Goal: Transaction & Acquisition: Purchase product/service

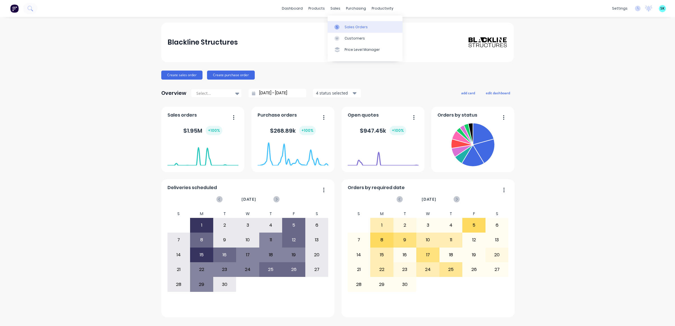
click at [339, 25] on icon at bounding box center [336, 27] width 5 height 5
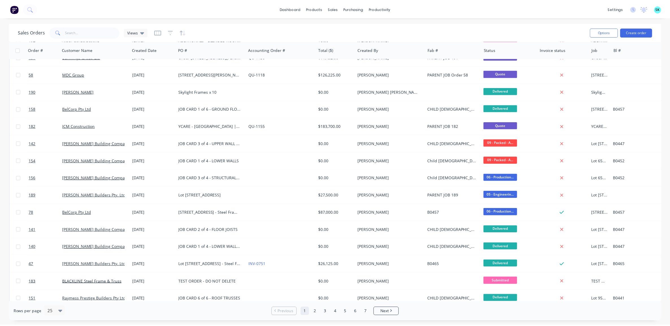
scroll to position [177, 0]
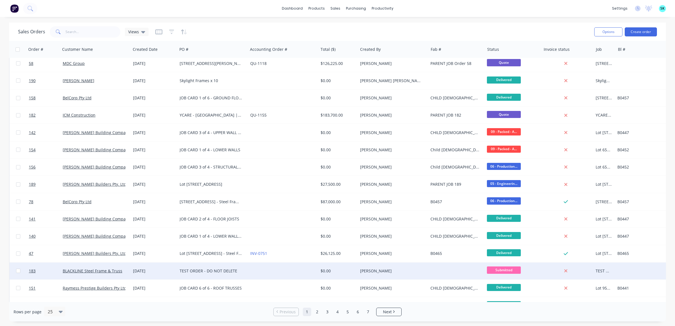
click at [196, 272] on div "TEST ORDER - DO NOT DELETE" at bounding box center [211, 271] width 63 height 6
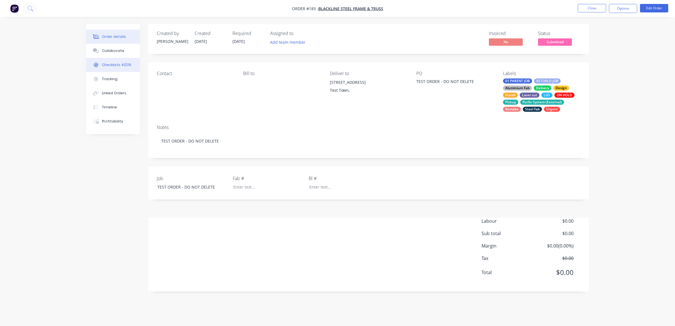
click at [117, 68] on button "Checklists 41/215" at bounding box center [113, 65] width 54 height 14
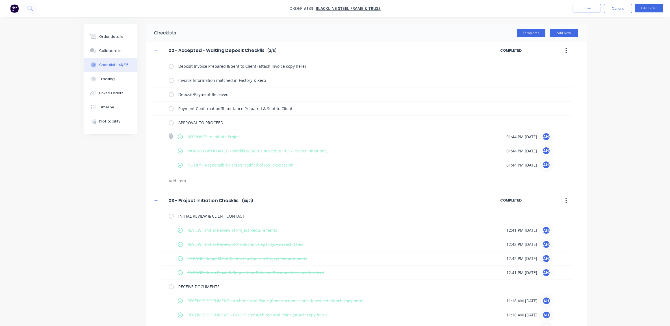
click at [179, 136] on label at bounding box center [180, 137] width 5 height 6
click at [0, 0] on input "checkbox" at bounding box center [0, 0] width 0 height 0
click at [178, 137] on label at bounding box center [180, 137] width 5 height 6
click at [0, 0] on input "checkbox" at bounding box center [0, 0] width 0 height 0
click at [179, 138] on label at bounding box center [180, 137] width 5 height 6
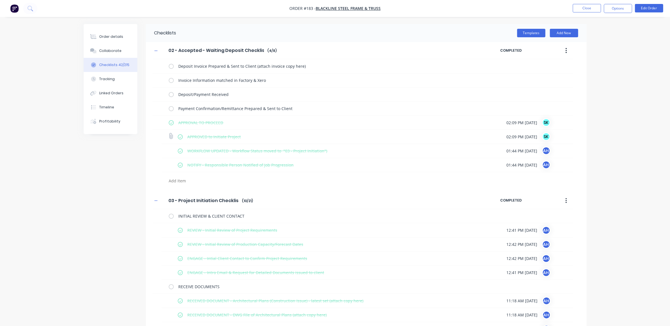
click at [0, 0] on input "checkbox" at bounding box center [0, 0] width 0 height 0
click at [172, 123] on label at bounding box center [171, 123] width 5 height 6
click at [0, 0] on input "checkbox" at bounding box center [0, 0] width 0 height 0
click at [170, 123] on label at bounding box center [171, 123] width 5 height 6
click at [0, 0] on input "checkbox" at bounding box center [0, 0] width 0 height 0
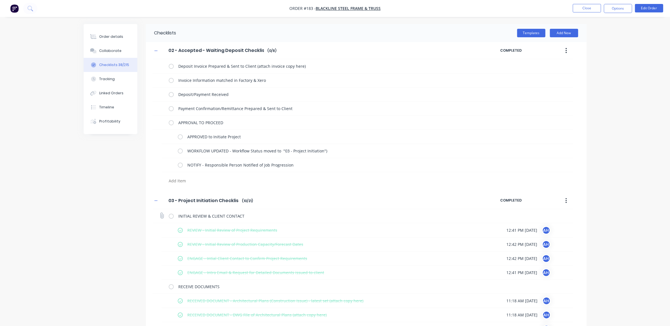
click at [170, 217] on label at bounding box center [171, 216] width 5 height 6
click at [0, 0] on input "checkbox" at bounding box center [0, 0] width 0 height 0
click at [170, 217] on label at bounding box center [171, 216] width 5 height 6
click at [0, 0] on input "checkbox" at bounding box center [0, 0] width 0 height 0
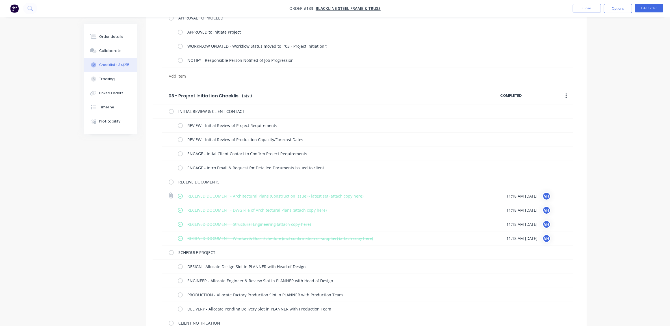
scroll to position [106, 0]
click at [170, 183] on label at bounding box center [171, 181] width 5 height 6
click at [0, 0] on input "checkbox" at bounding box center [0, 0] width 0 height 0
click at [170, 183] on label at bounding box center [171, 181] width 5 height 6
click at [0, 0] on input "checkbox" at bounding box center [0, 0] width 0 height 0
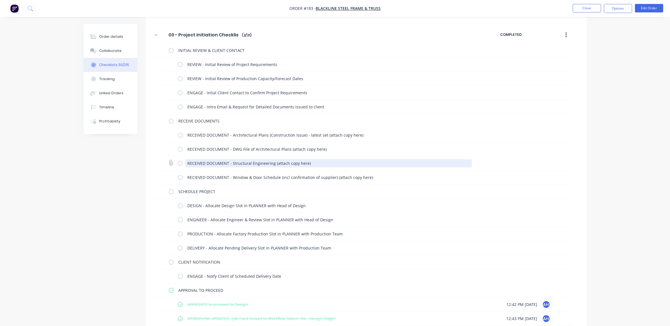
scroll to position [177, 0]
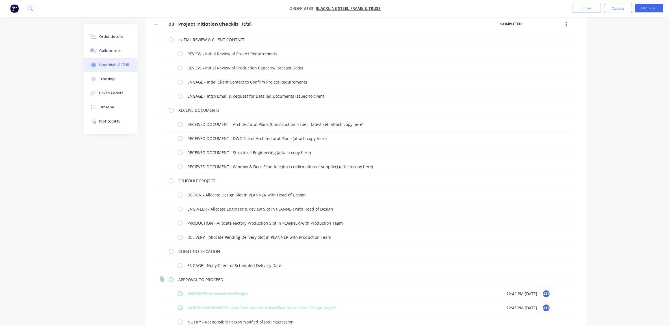
click at [172, 282] on label at bounding box center [171, 280] width 5 height 6
click at [0, 0] on input "checkbox" at bounding box center [0, 0] width 0 height 0
click at [172, 282] on label at bounding box center [171, 280] width 5 height 6
click at [0, 0] on input "checkbox" at bounding box center [0, 0] width 0 height 0
type textarea "x"
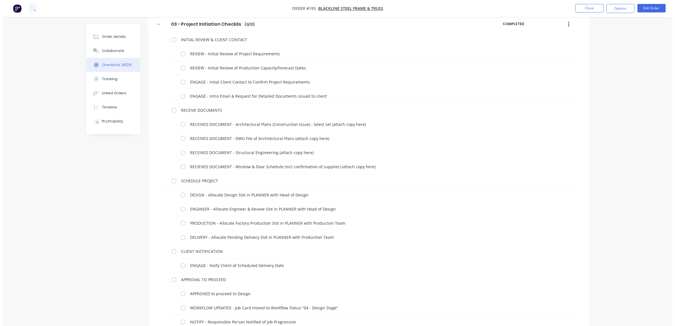
scroll to position [0, 0]
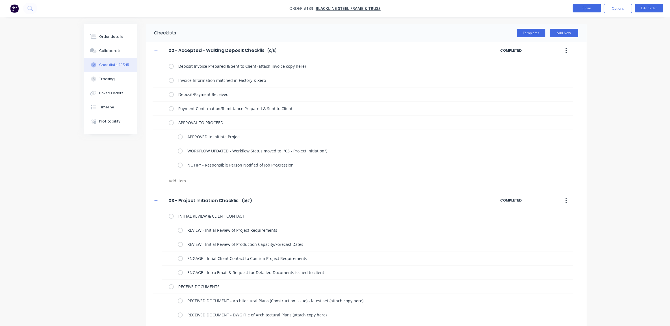
click at [581, 10] on button "Close" at bounding box center [586, 8] width 28 height 8
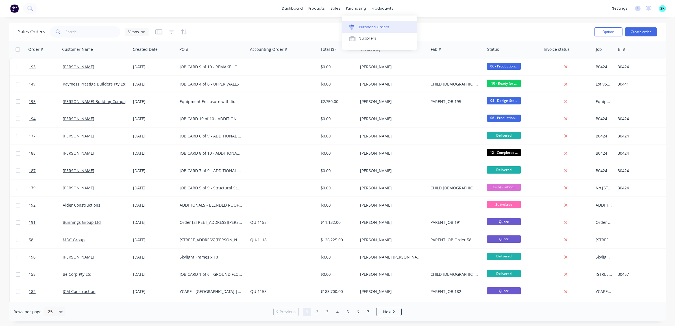
click at [356, 25] on div at bounding box center [353, 27] width 8 height 5
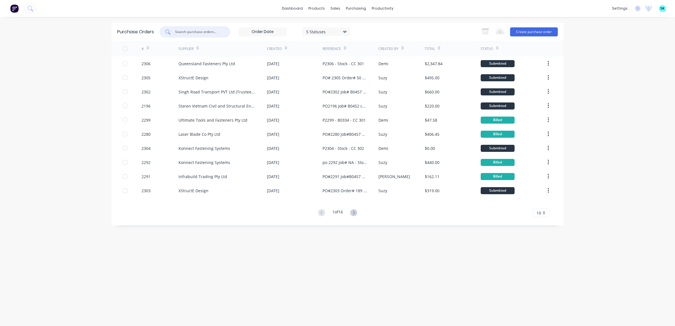
click at [192, 32] on input "text" at bounding box center [198, 32] width 47 height 6
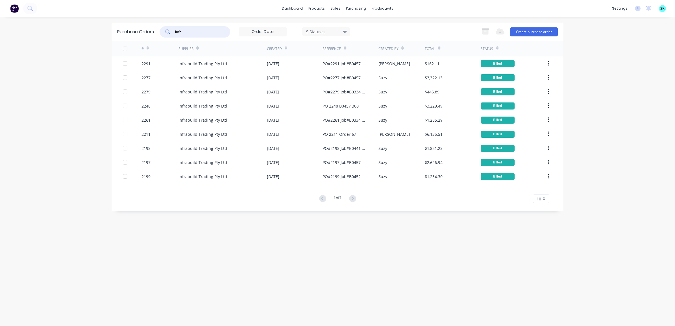
type input "infr"
click at [524, 31] on button "Create purchase order" at bounding box center [534, 31] width 48 height 9
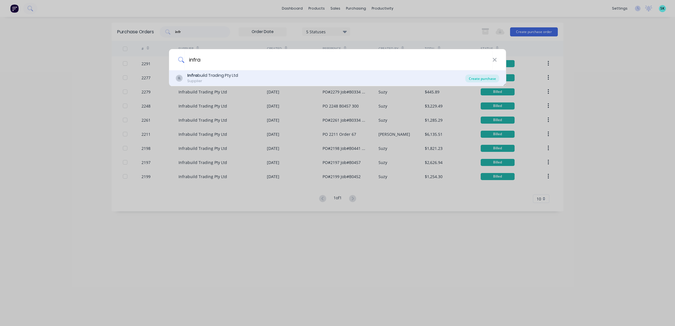
type input "infra"
click at [483, 78] on div "Create purchase" at bounding box center [482, 79] width 34 height 8
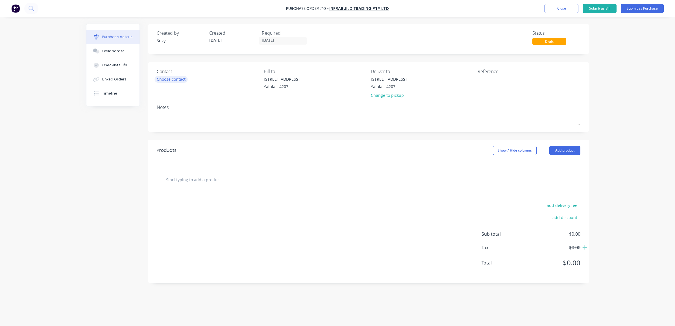
click at [184, 80] on div "Choose contact" at bounding box center [171, 79] width 29 height 6
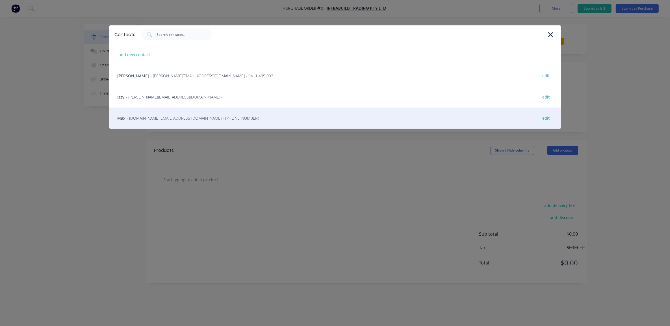
click at [177, 114] on div "Max - [DOMAIN_NAME][EMAIL_ADDRESS][DOMAIN_NAME] - [PHONE_NUMBER] edit" at bounding box center [335, 118] width 452 height 21
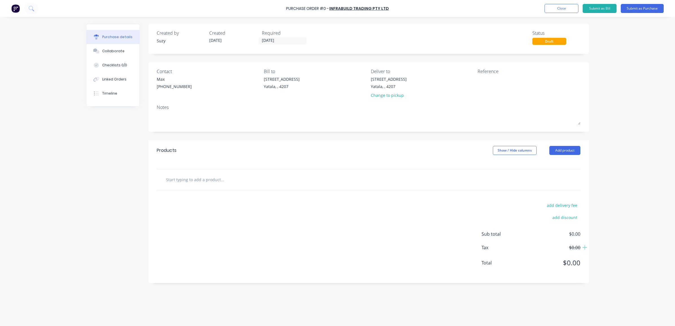
click at [184, 183] on input "text" at bounding box center [222, 179] width 113 height 11
paste input "Quotation No. 26812050"
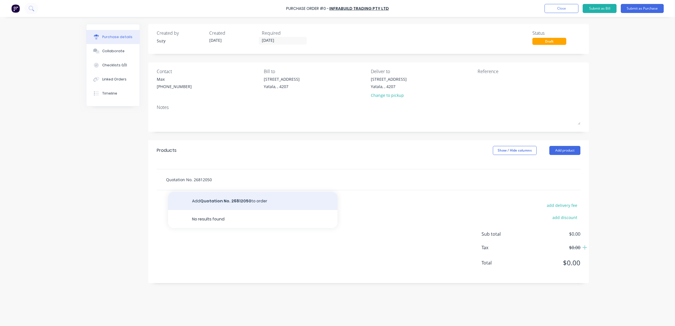
type input "Quotation No. 26812050"
click at [217, 199] on button "Add Quotation No. 26812050 to order" at bounding box center [252, 201] width 169 height 18
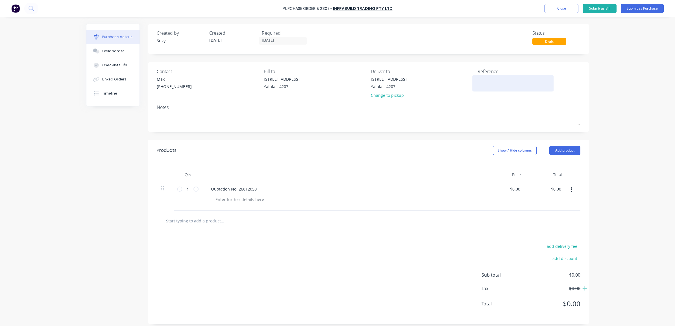
click at [492, 85] on textarea at bounding box center [513, 82] width 71 height 13
paste textarea "B0452"
type textarea "PO#2307 Job#B0452 CC#"
type textarea "x"
type textarea "PO#2307 Job#B0452 CC#3"
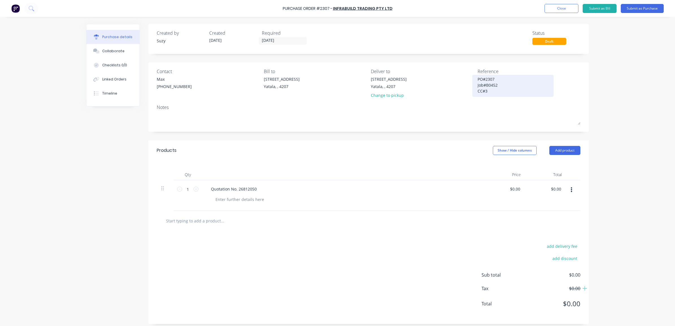
type textarea "x"
type textarea "PO#2307 Job#B0452 CC#30"
type textarea "x"
type textarea "PO#2307 Job#B0452 CC#302"
type textarea "x"
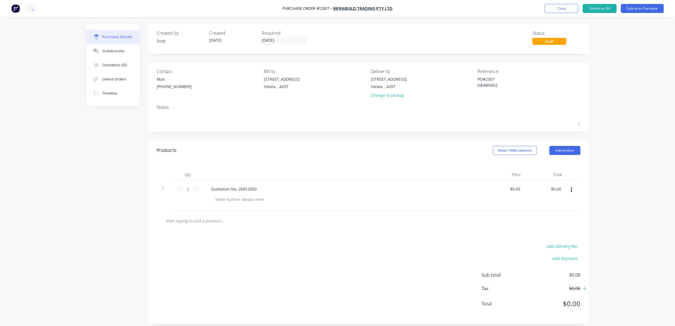
type textarea "PO#2307 Job#B0452 CC#302"
type textarea "x"
click at [517, 190] on input "0.00" at bounding box center [514, 189] width 13 height 8
type input "0"
type input "378.49"
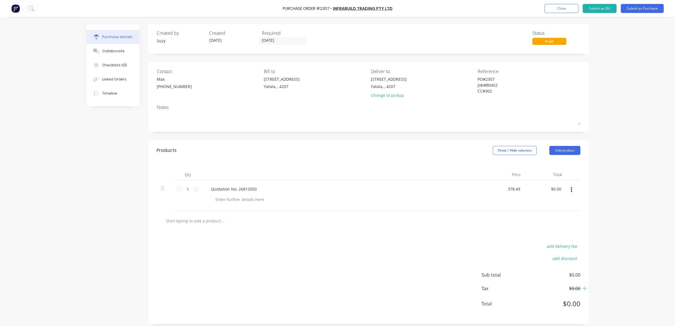
type textarea "x"
type input "$378.49"
click at [539, 228] on div at bounding box center [369, 221] width 424 height 21
click at [641, 9] on button "Submit as Purchase" at bounding box center [642, 8] width 43 height 9
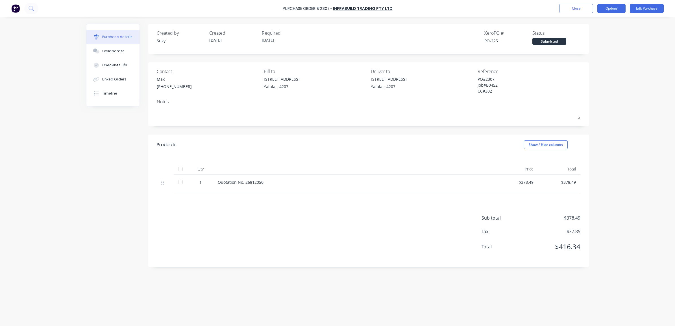
click at [605, 9] on button "Options" at bounding box center [611, 8] width 28 height 9
click at [602, 21] on div "Print / Email" at bounding box center [598, 23] width 43 height 8
click at [602, 32] on div "With pricing" at bounding box center [598, 34] width 43 height 8
type textarea "x"
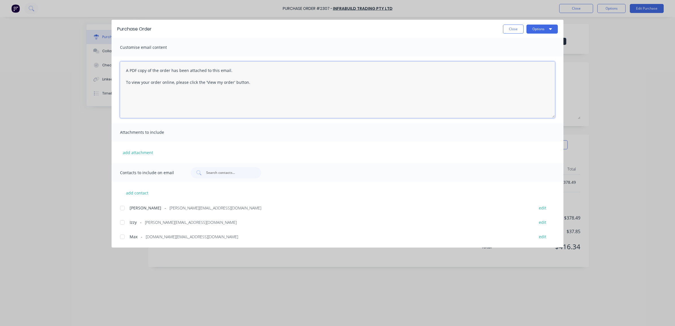
drag, startPoint x: 260, startPoint y: 85, endPoint x: 125, endPoint y: 68, distance: 136.6
click at [125, 68] on textarea "A PDF copy of the order has been attached to this email. To view your order onl…" at bounding box center [337, 90] width 435 height 56
click at [122, 238] on div at bounding box center [122, 236] width 11 height 11
click at [122, 223] on div at bounding box center [122, 222] width 11 height 11
type textarea "Hi [PERSON_NAME], Please find attached PO 2307. Please do not use the Xero PO n…"
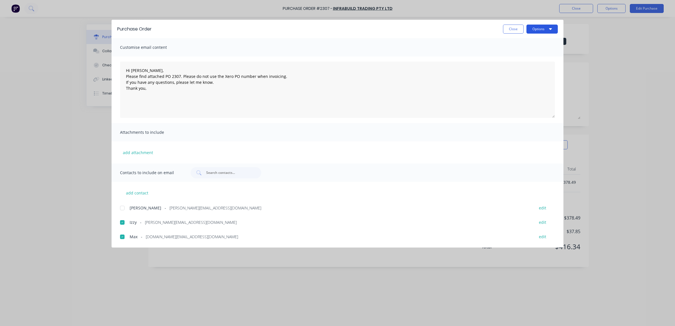
click at [539, 29] on button "Options" at bounding box center [541, 29] width 31 height 9
click at [532, 63] on div "Email" at bounding box center [530, 66] width 43 height 8
click at [513, 30] on button "Close" at bounding box center [513, 29] width 21 height 9
type textarea "x"
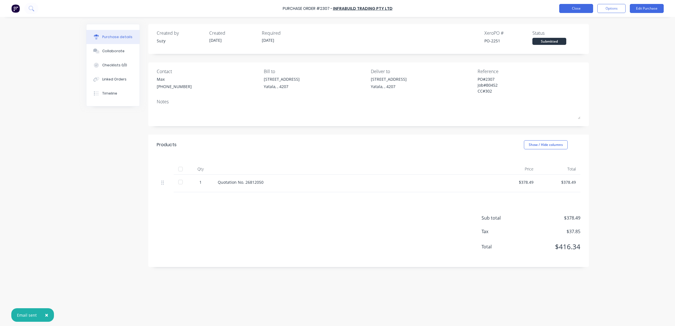
click at [579, 13] on button "Close" at bounding box center [576, 8] width 34 height 9
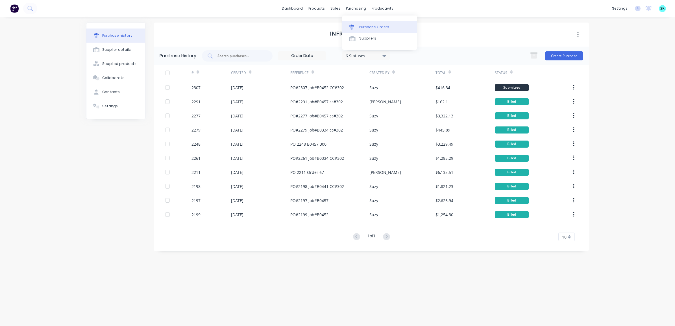
click at [369, 26] on div "Purchase Orders" at bounding box center [374, 27] width 30 height 5
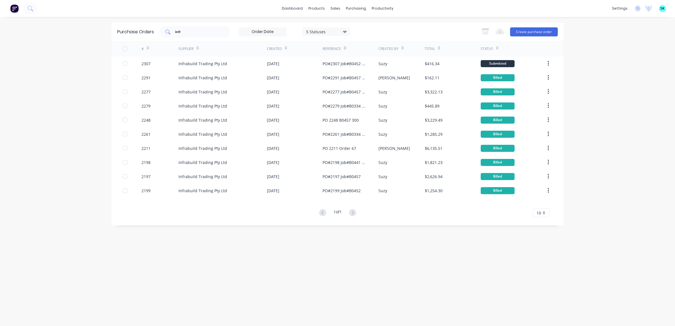
drag, startPoint x: 224, startPoint y: 33, endPoint x: 169, endPoint y: 29, distance: 55.0
click at [169, 29] on div "infr" at bounding box center [195, 31] width 71 height 11
click at [200, 34] on input "inf" at bounding box center [198, 32] width 47 height 6
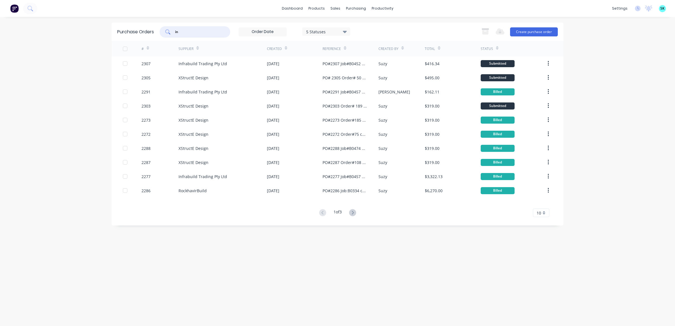
type input "i"
click at [529, 34] on button "Create purchase order" at bounding box center [534, 31] width 48 height 9
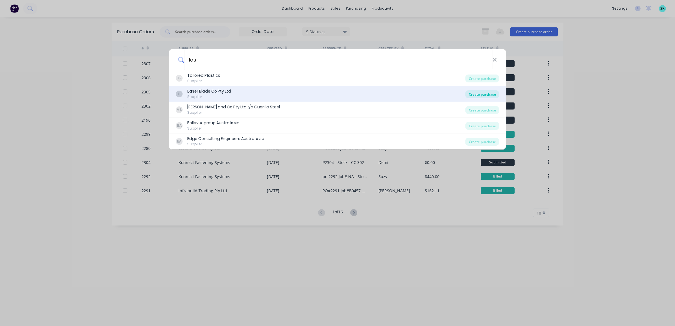
type input "las"
click at [469, 95] on div "Create purchase" at bounding box center [482, 94] width 34 height 8
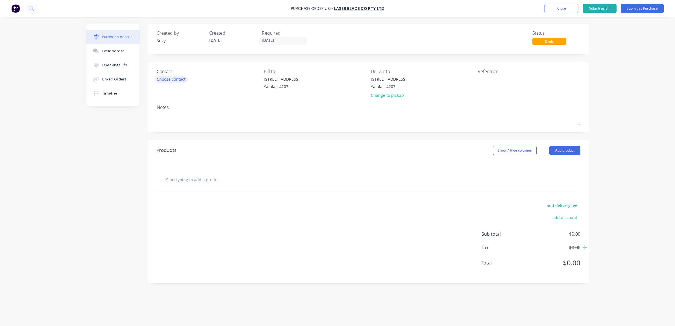
click at [181, 78] on div "Choose contact" at bounding box center [171, 79] width 29 height 6
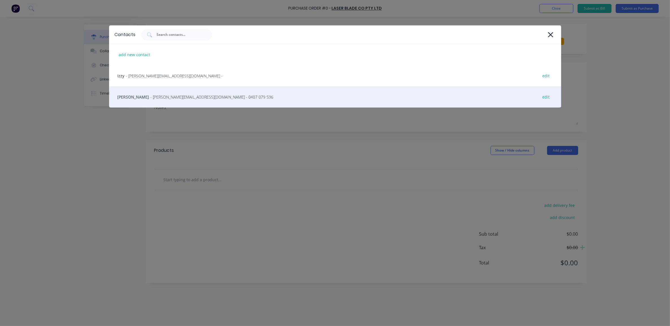
click at [172, 94] on span "- [PERSON_NAME][EMAIL_ADDRESS][DOMAIN_NAME] - 0407 079 536" at bounding box center [212, 97] width 123 height 6
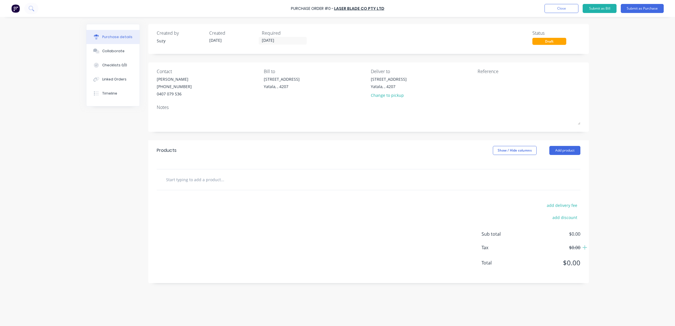
click at [202, 177] on input "text" at bounding box center [222, 179] width 113 height 11
type input "a"
click at [186, 253] on div "add delivery fee add discount Sub total $0.00 Tax $0.00 Total $0.00" at bounding box center [368, 236] width 441 height 93
click at [195, 178] on input "As per Quote 19" at bounding box center [222, 179] width 113 height 11
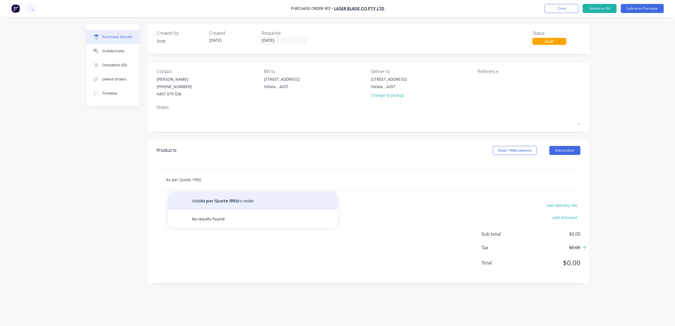
type input "As per Quote 1992"
click at [208, 202] on button "Add As per Quote 1992 to order" at bounding box center [252, 201] width 169 height 18
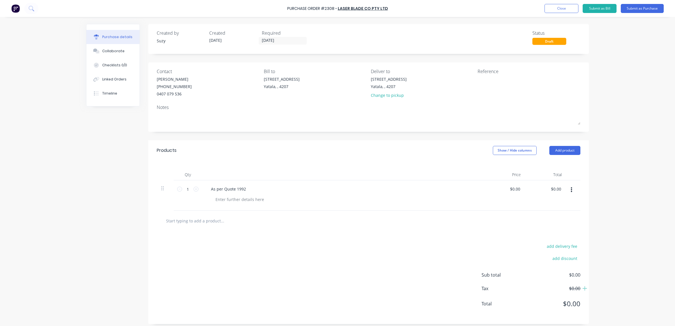
click at [521, 191] on div "$0.00 $0.00" at bounding box center [504, 195] width 41 height 30
click at [518, 190] on div "$0.00 $0.00" at bounding box center [515, 189] width 15 height 8
drag, startPoint x: 518, startPoint y: 190, endPoint x: 505, endPoint y: 190, distance: 13.0
click at [505, 190] on div "0.00 0.00" at bounding box center [504, 195] width 41 height 30
type input "$162.42"
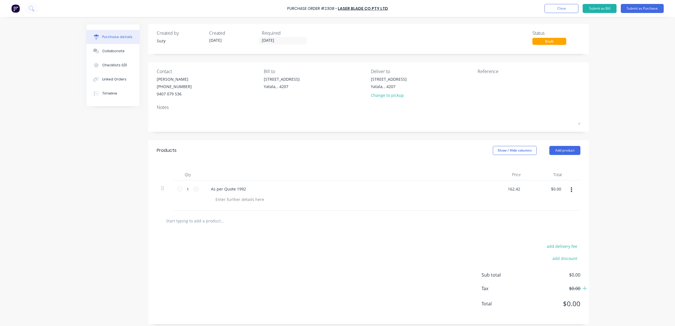
type input "$162.42"
click at [502, 211] on div at bounding box center [369, 221] width 424 height 21
click at [503, 82] on textarea at bounding box center [513, 82] width 71 height 13
type textarea "PO#2308"
type textarea "x"
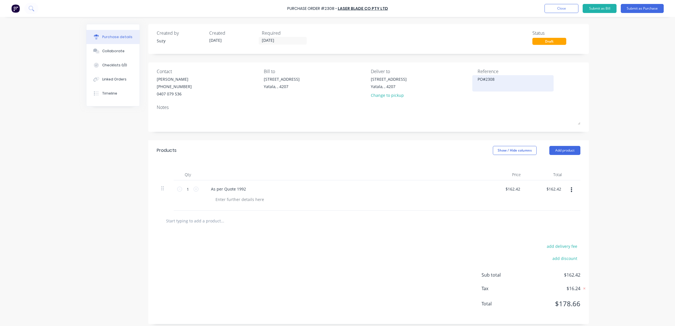
type textarea "PO#2308 J"
type textarea "x"
type textarea "PO#2308 Jo"
type textarea "x"
type textarea "PO#2308 Job"
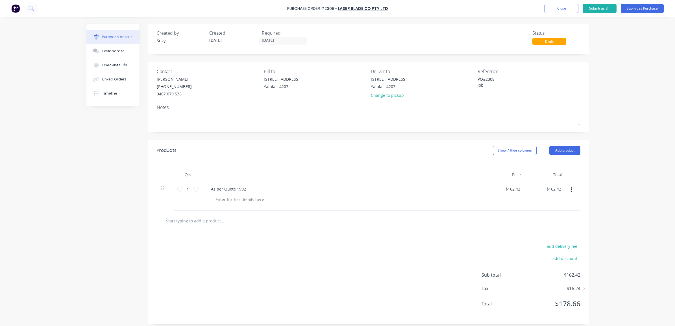
type textarea "x"
type textarea "PO#2308 Job"
click at [491, 82] on textarea "PO#2308 Job" at bounding box center [513, 82] width 71 height 13
type textarea "x"
click at [489, 84] on textarea "PO#2308 Job" at bounding box center [513, 82] width 71 height 13
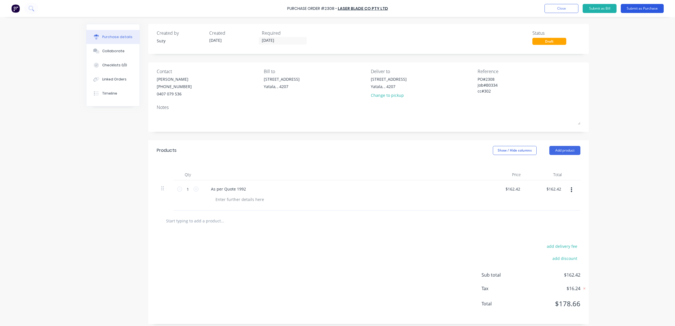
type textarea "PO#2308 Job#B0334 cc#302"
type textarea "x"
type textarea "PO#2308 Job#B0334 cc#302"
click at [638, 8] on button "Submit as Purchase" at bounding box center [642, 8] width 43 height 9
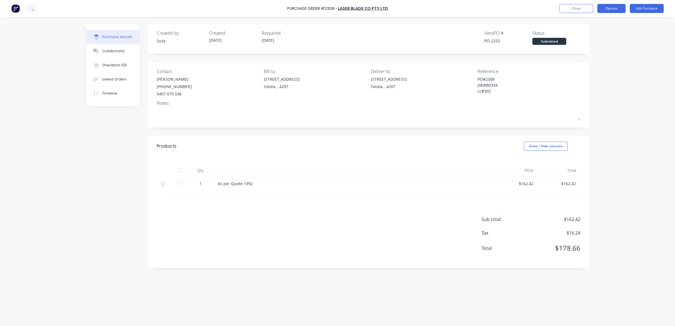
click at [607, 10] on button "Options" at bounding box center [611, 8] width 28 height 9
click at [599, 23] on div "Print / Email" at bounding box center [598, 23] width 43 height 8
click at [595, 33] on div "With pricing" at bounding box center [598, 34] width 43 height 8
type textarea "x"
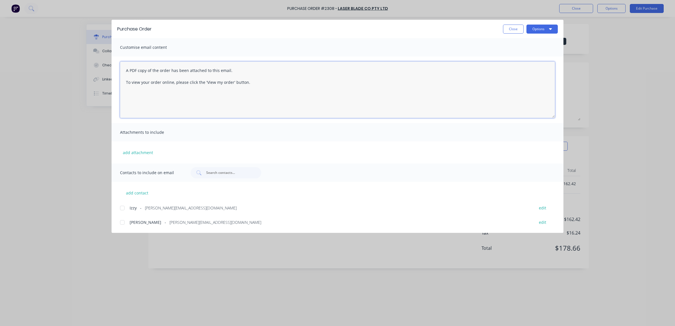
drag, startPoint x: 283, startPoint y: 91, endPoint x: 125, endPoint y: 68, distance: 159.6
click at [125, 68] on textarea "A PDF copy of the order has been attached to this email. To view your order onl…" at bounding box center [337, 90] width 435 height 56
click at [121, 221] on div at bounding box center [122, 222] width 11 height 11
click at [122, 208] on div at bounding box center [122, 208] width 11 height 11
type textarea "Hi [PERSON_NAME], Please find attached PO 2308. If you have any questions, plea…"
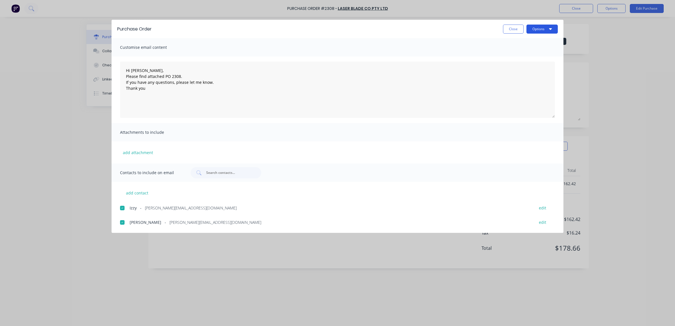
click at [538, 30] on button "Options" at bounding box center [541, 29] width 31 height 9
click at [534, 62] on div "Email" at bounding box center [530, 66] width 43 height 8
click at [504, 28] on button "Close" at bounding box center [513, 29] width 21 height 9
type textarea "x"
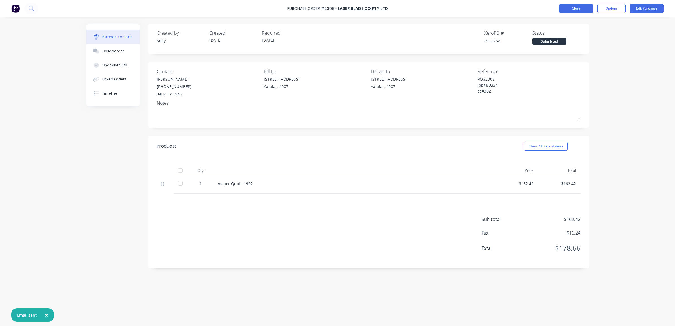
click at [559, 7] on button "Close" at bounding box center [576, 8] width 34 height 9
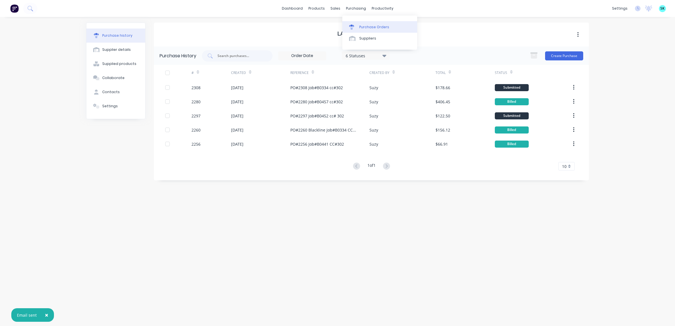
click at [357, 23] on link "Purchase Orders" at bounding box center [379, 26] width 75 height 11
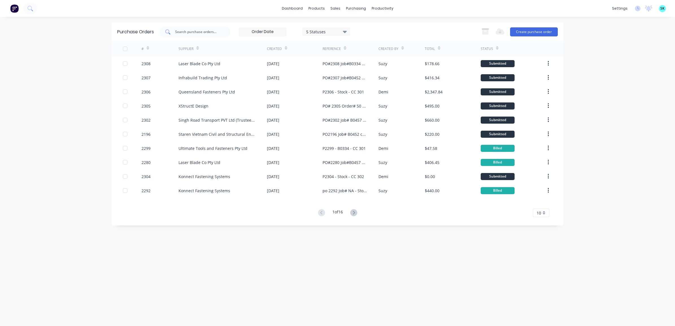
click at [187, 34] on input "text" at bounding box center [198, 32] width 47 height 6
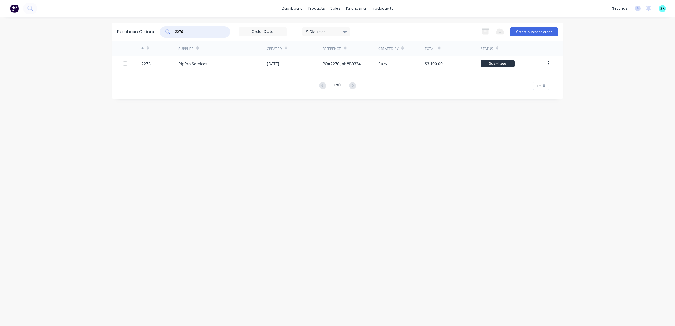
type input "2276"
drag, startPoint x: 195, startPoint y: 29, endPoint x: 154, endPoint y: 30, distance: 41.0
click at [154, 30] on div "Purchase Orders 2276 5 Statuses 5 Statuses Export to Excel (XLSX) Create purcha…" at bounding box center [338, 32] width 452 height 18
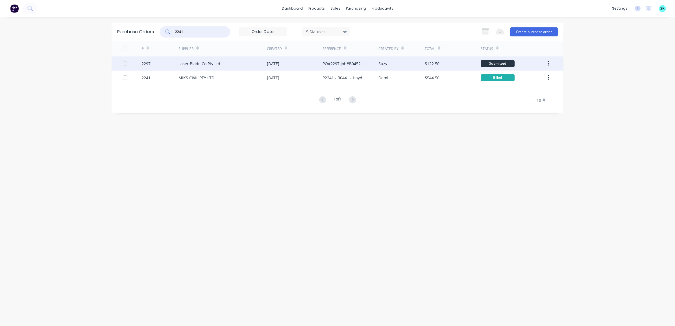
type input "2241"
click at [195, 62] on div "Laser Blade Co Pty Ltd" at bounding box center [200, 64] width 42 height 6
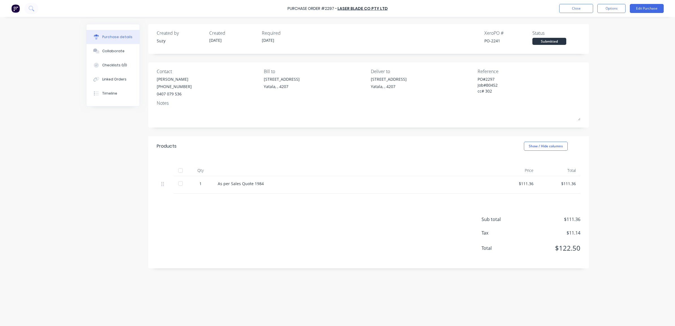
click at [471, 78] on div "Contact [PERSON_NAME] [PHONE_NUMBER] Bill to [STREET_ADDRESS] Deliver to [STREE…" at bounding box center [369, 82] width 424 height 29
click at [609, 7] on button "Options" at bounding box center [611, 8] width 28 height 9
click at [602, 32] on div "Convert to Bill" at bounding box center [598, 34] width 43 height 8
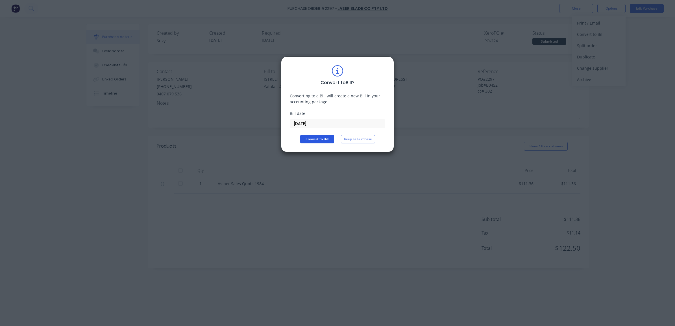
click at [324, 139] on button "Convert to Bill" at bounding box center [317, 139] width 34 height 8
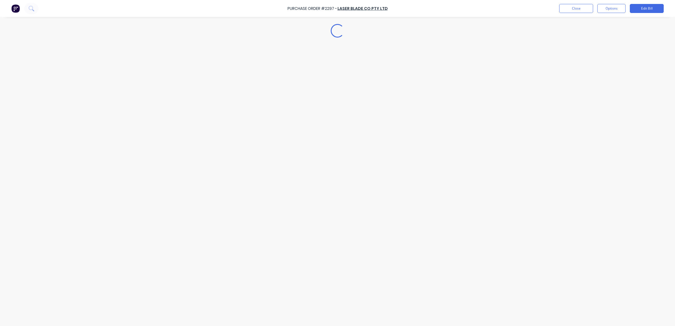
type textarea "x"
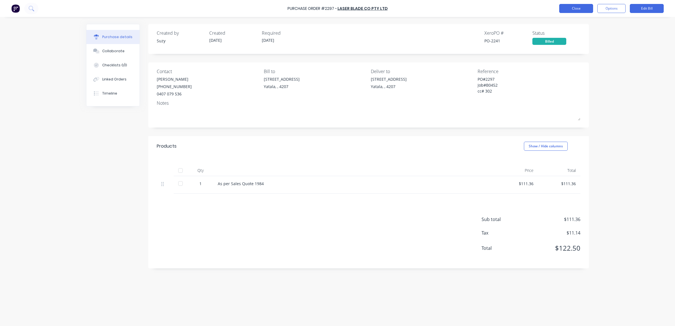
click at [584, 11] on button "Close" at bounding box center [576, 8] width 34 height 9
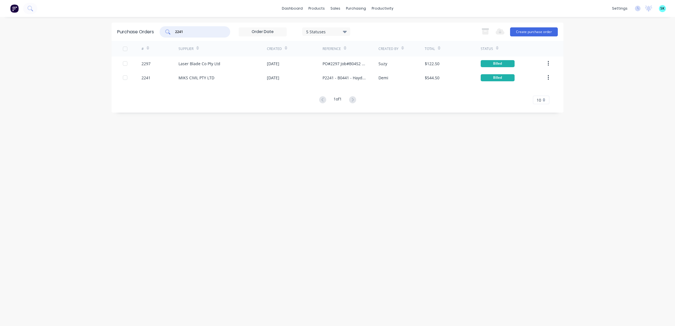
drag, startPoint x: 200, startPoint y: 30, endPoint x: 157, endPoint y: 27, distance: 43.1
click at [157, 27] on div "Purchase Orders 2241 5 Statuses 5 Statuses Export to Excel (XLSX) Create purcha…" at bounding box center [338, 32] width 452 height 18
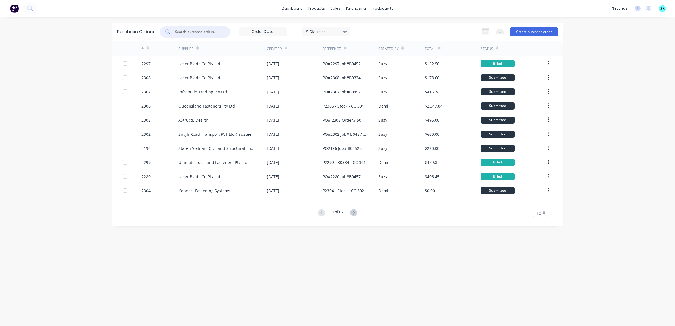
click at [179, 31] on input "text" at bounding box center [198, 32] width 47 height 6
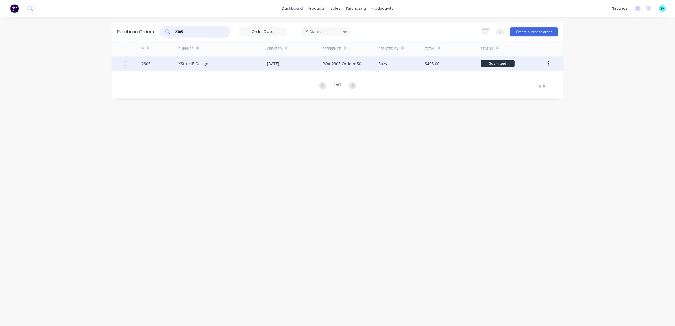
type input "2305"
click at [214, 67] on div "XStructE Design" at bounding box center [223, 63] width 88 height 14
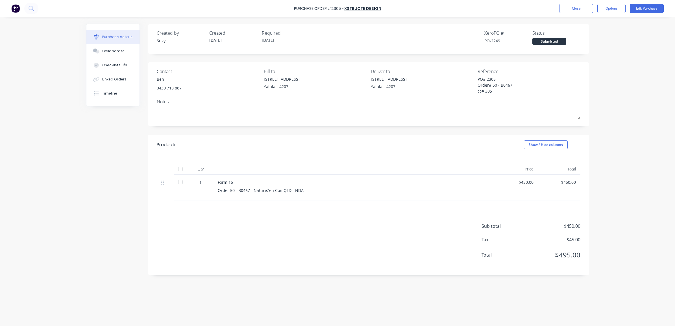
click at [478, 77] on div "PO# 2305 Order# 50 - B0467 cc# 305" at bounding box center [513, 85] width 71 height 19
click at [478, 78] on div "PO# 2305 Order# 50 - B0467 cc# 305" at bounding box center [513, 85] width 71 height 19
click at [612, 8] on button "Options" at bounding box center [611, 8] width 28 height 9
click at [602, 31] on div "Convert to Bill" at bounding box center [598, 34] width 43 height 8
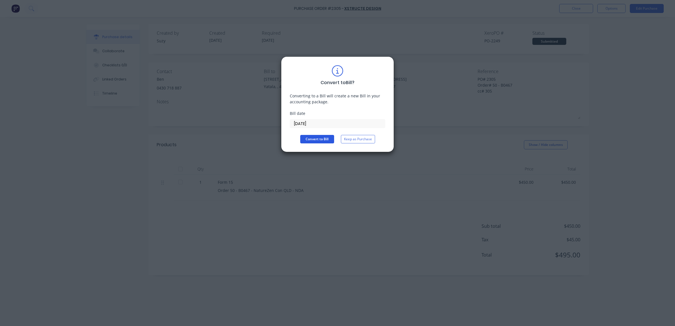
click at [308, 140] on button "Convert to Bill" at bounding box center [317, 139] width 34 height 8
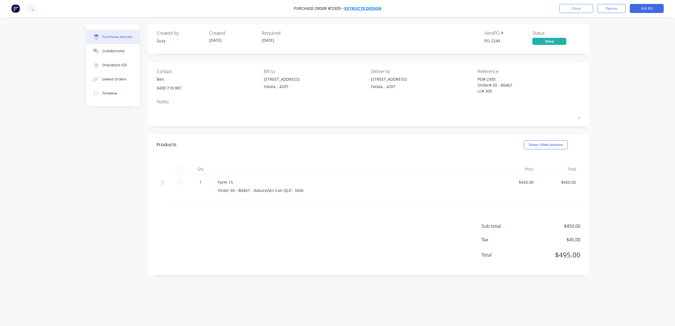
click at [371, 6] on link "XStructE Design" at bounding box center [362, 9] width 37 height 6
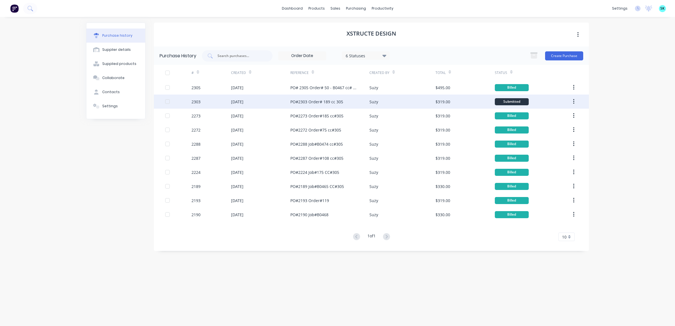
click at [372, 105] on div "Suzy" at bounding box center [402, 102] width 66 height 14
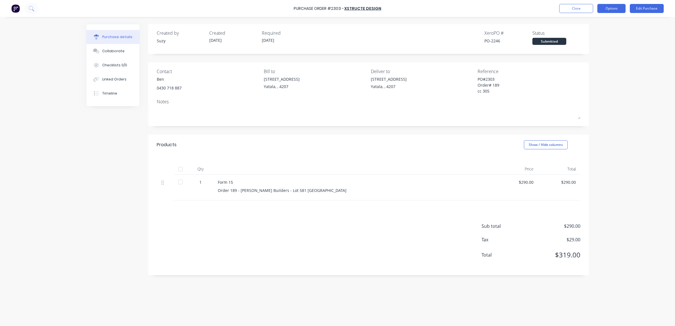
click at [605, 8] on button "Options" at bounding box center [611, 8] width 28 height 9
click at [603, 35] on div "Convert to Bill" at bounding box center [598, 34] width 43 height 8
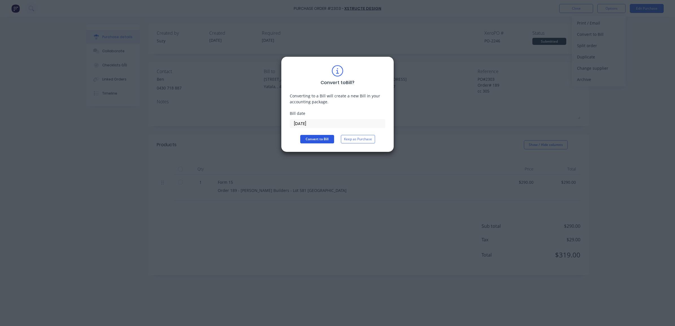
click at [318, 136] on button "Convert to Bill" at bounding box center [317, 139] width 34 height 8
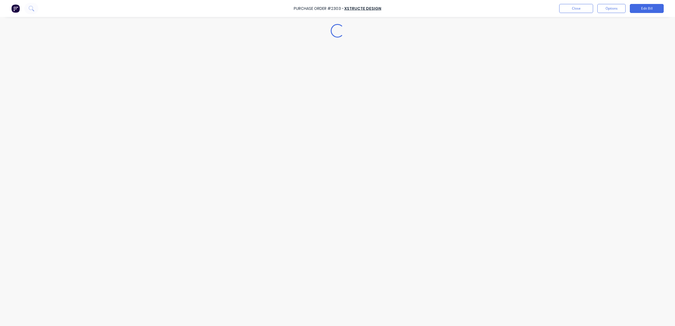
type textarea "x"
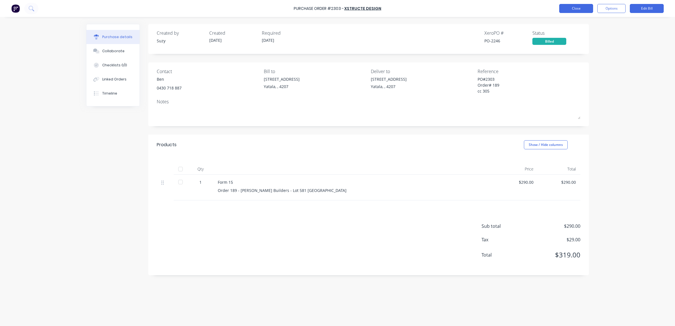
click at [565, 8] on button "Close" at bounding box center [576, 8] width 34 height 9
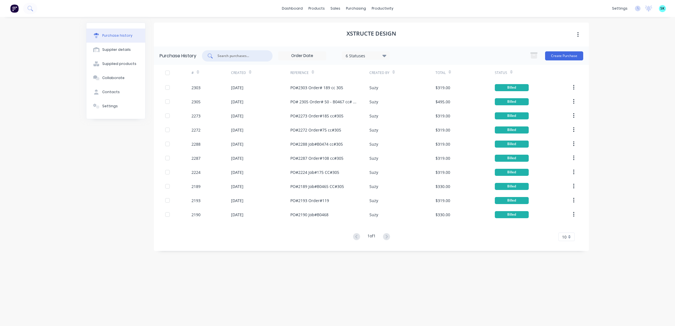
click at [233, 56] on input "text" at bounding box center [240, 56] width 47 height 6
type input "2278"
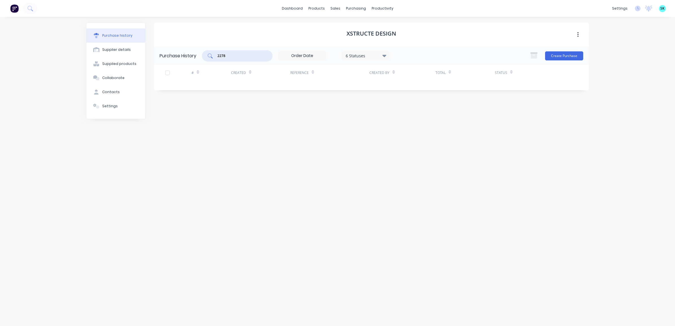
drag, startPoint x: 230, startPoint y: 58, endPoint x: 215, endPoint y: 59, distance: 15.0
click at [215, 59] on div "2278" at bounding box center [237, 55] width 71 height 11
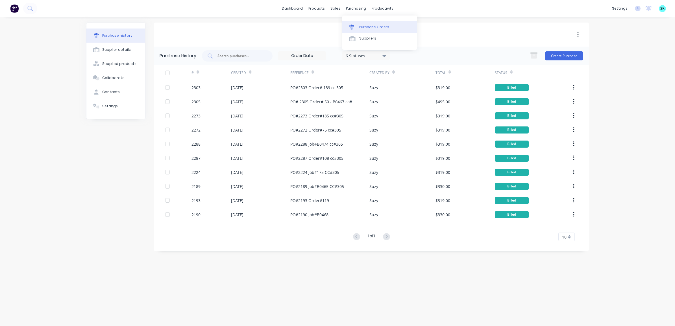
click at [360, 25] on div "Purchase Orders" at bounding box center [374, 27] width 30 height 5
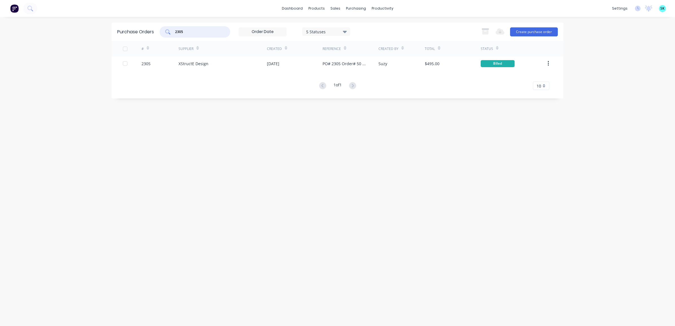
click at [197, 34] on input "2305" at bounding box center [198, 32] width 47 height 6
type input "2"
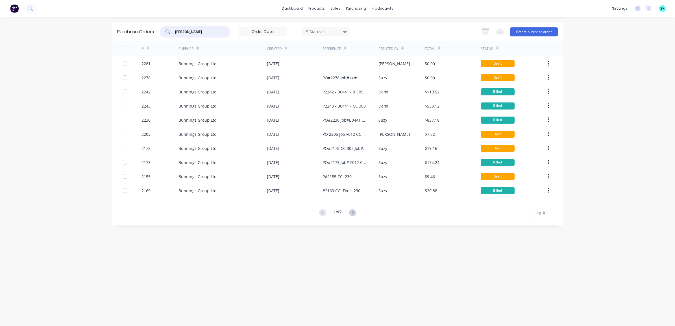
type input "[PERSON_NAME]"
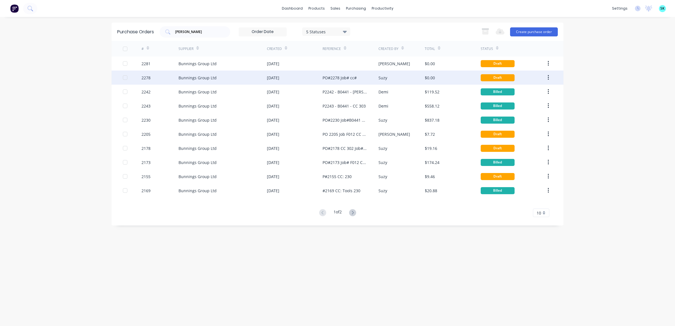
click at [220, 77] on div "Bunnings Group Ltd" at bounding box center [223, 78] width 88 height 14
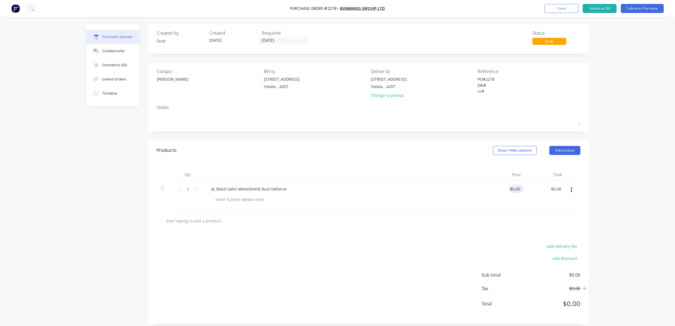
type textarea "x"
click at [517, 191] on input "0.00" at bounding box center [514, 189] width 13 height 8
type input "0"
type input "141.55"
type textarea "x"
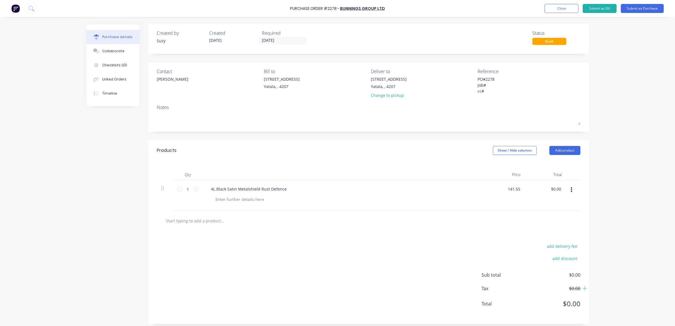
type input "$141.55"
click at [519, 201] on div "$141.55 141.55" at bounding box center [504, 195] width 41 height 30
click at [193, 189] on icon at bounding box center [195, 189] width 5 height 5
type textarea "x"
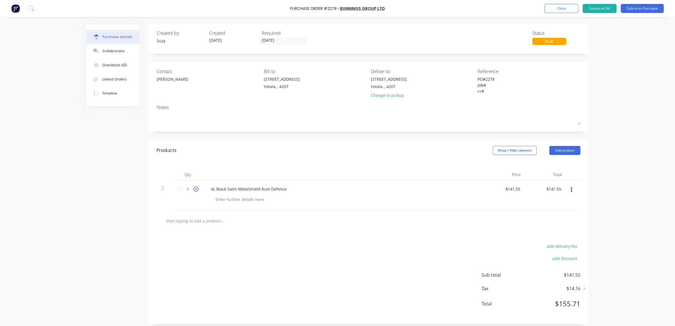
type input "2"
type input "$283.10"
click at [200, 222] on input "text" at bounding box center [222, 220] width 113 height 11
type textarea "x"
type input "R"
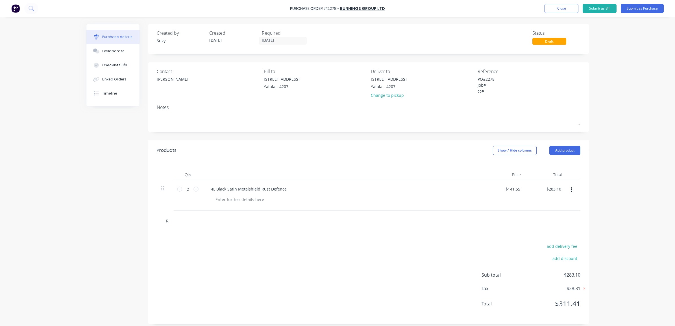
type textarea "x"
type input "Ro"
type textarea "x"
type input "Rol"
type textarea "x"
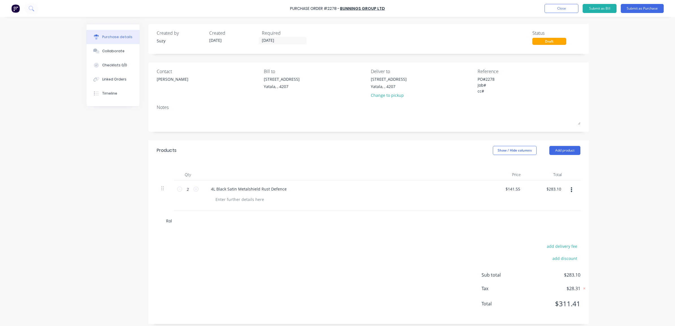
type input "Roll"
type textarea "x"
type input "[PERSON_NAME]"
type textarea "x"
type input "Roller"
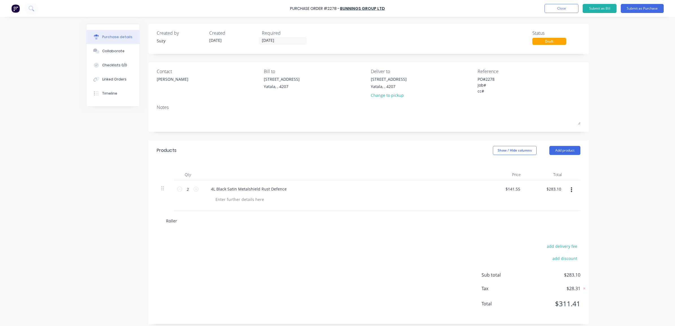
type textarea "x"
type input "Roller"
type textarea "x"
type input "Roller F"
type textarea "x"
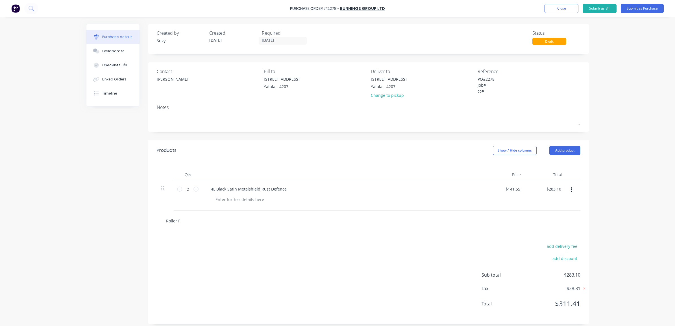
type input "Roller Fr"
type textarea "x"
type input "Roller Fra"
type textarea "x"
type input "Roller Fram"
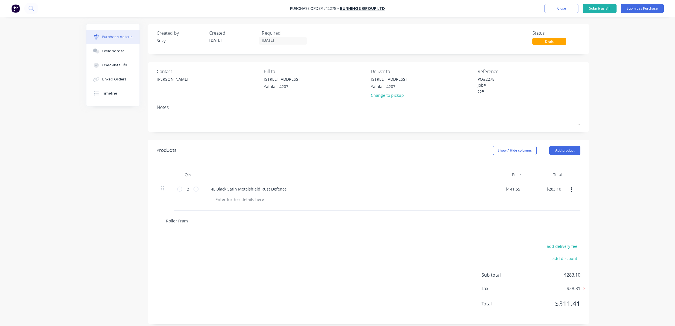
type textarea "x"
type input "Roller Frame"
type textarea "x"
type input "Roller Frame"
type textarea "x"
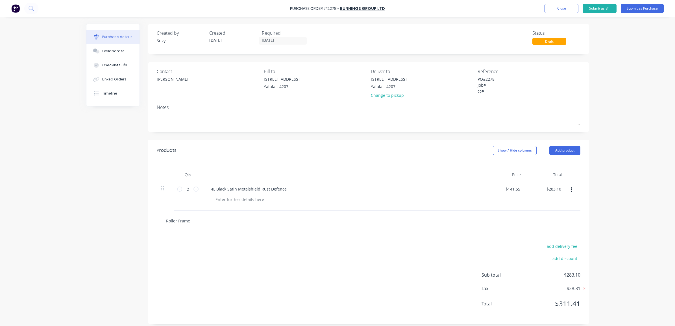
type input "Roller Frame M"
type textarea "x"
type input "Roller Frame Mo"
type textarea "x"
type input "Roller Frame Mon"
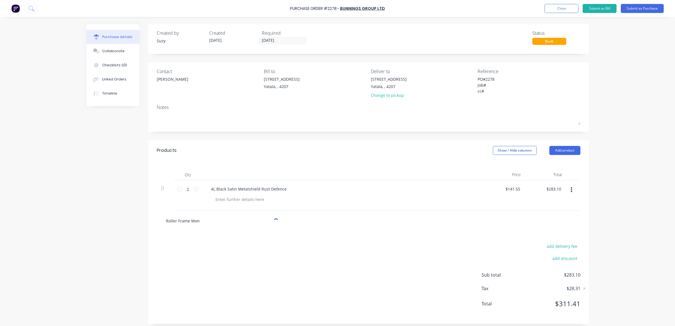
type textarea "x"
type input "Roller Frame [PERSON_NAME]"
type textarea "x"
type input "Roller Frame Monar"
type textarea "x"
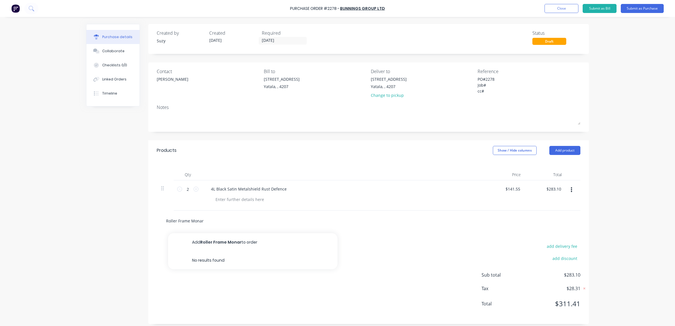
type input "Roller Frame Monarc"
type textarea "x"
type input "Roller Frame Monarch"
type textarea "x"
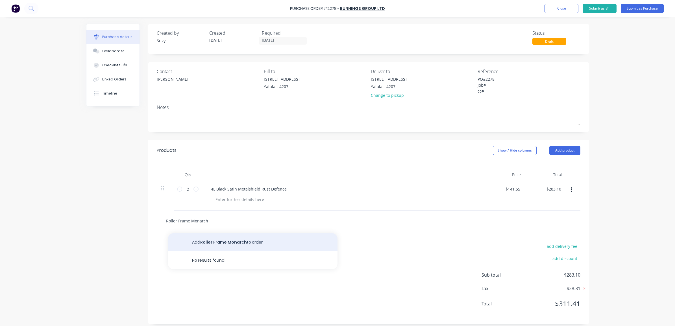
type input "Roller Frame Monarch"
click at [201, 238] on button "Add Roller Frame Monarch to order" at bounding box center [252, 242] width 169 height 18
type textarea "x"
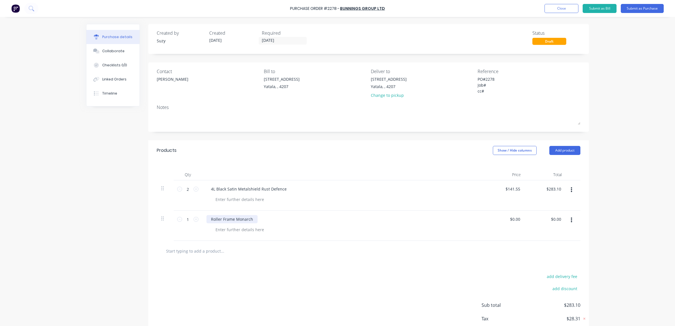
click at [250, 220] on div "Roller Frame Monarch" at bounding box center [231, 219] width 51 height 8
type textarea "x"
click at [271, 220] on div "Roller Frame Monarch Expertech" at bounding box center [241, 219] width 71 height 8
click at [297, 259] on div at bounding box center [369, 251] width 424 height 21
type textarea "x"
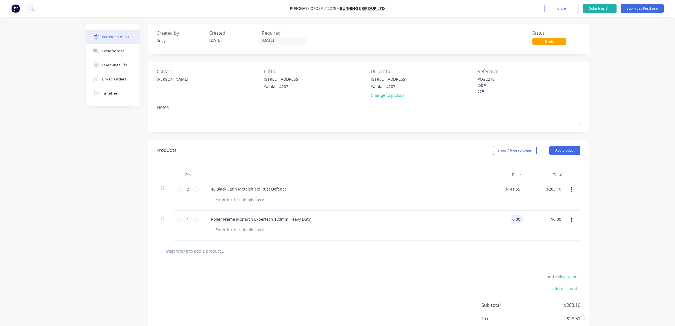
click at [516, 219] on input "0.00" at bounding box center [516, 219] width 11 height 8
type input "0"
type input "10.06"
type textarea "x"
type input "$10.06"
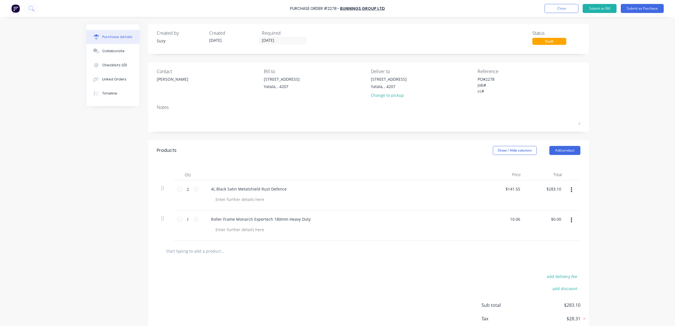
type input "$10.06"
click at [451, 244] on div at bounding box center [369, 251] width 424 height 21
click at [197, 221] on div "1 1" at bounding box center [188, 226] width 28 height 30
click at [194, 221] on icon at bounding box center [195, 219] width 5 height 5
type textarea "x"
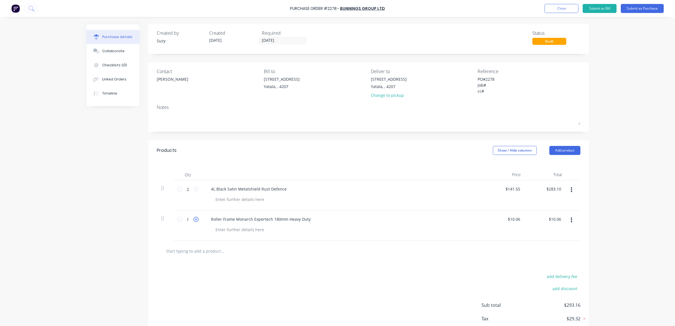
type input "2"
type input "$20.12"
click at [196, 251] on input "text" at bounding box center [222, 250] width 113 height 11
paste input "[PERSON_NAME] COVER UNI PRO 180MM MICROFIBRE 6618"
type textarea "x"
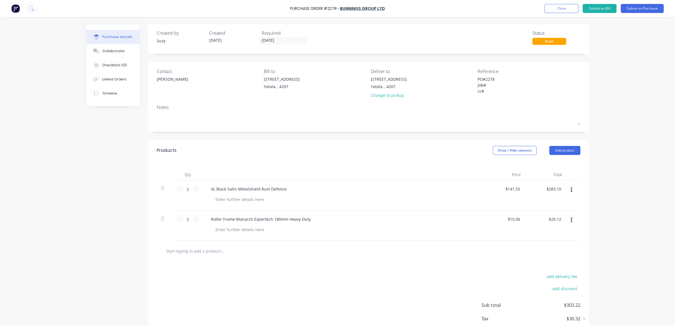
type input "[PERSON_NAME] COVER UNI PRO 180MM MICROFIBRE 6618"
click at [166, 252] on input "[PERSON_NAME] COVER UNI PRO 180MM MICROFIBRE 6618" at bounding box center [222, 250] width 113 height 11
type textarea "x"
type input "ROLLER COVER UNI PRO 180MM MICROFIBRE 6618"
type textarea "x"
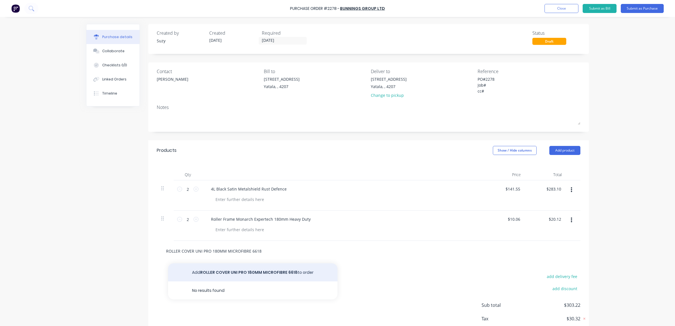
type input "ROLLER COVER UNI PRO 180MM MICROFIBRE 6618"
click at [241, 271] on button "Add ROLLER COVER UNI PRO 180MM MICROFIBRE 6618 to order" at bounding box center [252, 273] width 169 height 18
type textarea "x"
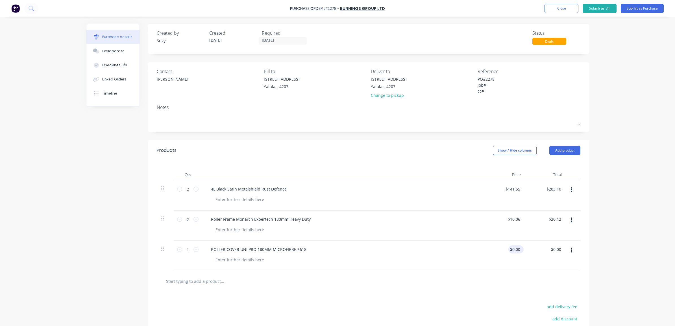
click at [519, 249] on div "$0.00 $0.00" at bounding box center [515, 249] width 15 height 8
type textarea "x"
drag, startPoint x: 517, startPoint y: 249, endPoint x: 504, endPoint y: 250, distance: 12.7
click at [504, 250] on div "0.00 0.00" at bounding box center [504, 256] width 41 height 30
type input "4.27"
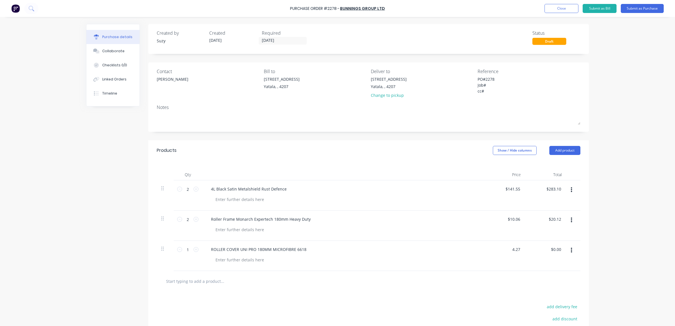
type textarea "x"
type input "$4.27"
click at [477, 268] on div "ROLLER COVER UNI PRO 180MM MICROFIBRE 6618" at bounding box center [343, 256] width 282 height 30
click at [193, 251] on icon at bounding box center [195, 249] width 5 height 5
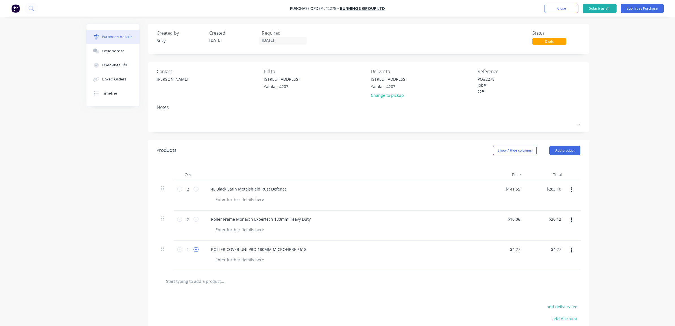
type textarea "x"
type input "2"
type input "$8.54"
click at [193, 251] on icon at bounding box center [195, 249] width 5 height 5
type textarea "x"
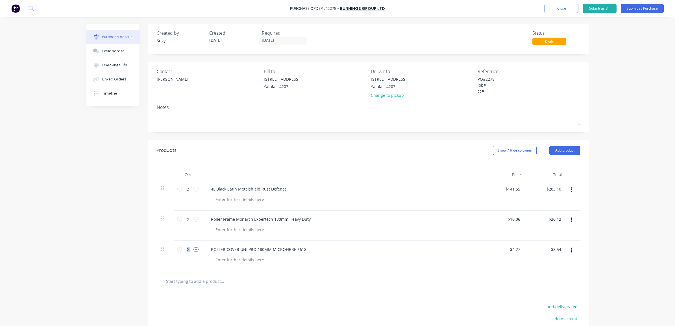
type input "3"
type input "$12.81"
click at [193, 251] on icon at bounding box center [195, 249] width 5 height 5
type textarea "x"
type input "4"
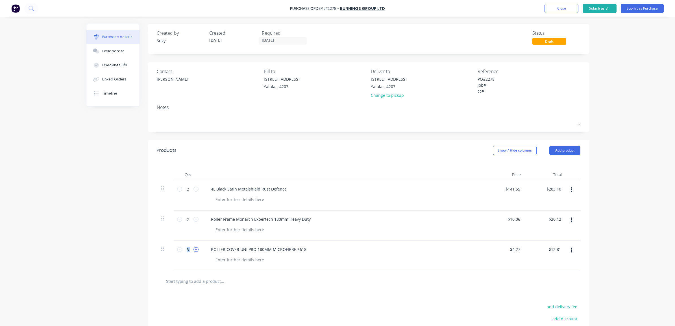
type input "$17.08"
drag, startPoint x: 191, startPoint y: 251, endPoint x: 207, endPoint y: 269, distance: 23.6
click at [208, 269] on div "ROLLER COVER UNI PRO 180MM MICROFIBRE 6618" at bounding box center [343, 256] width 282 height 30
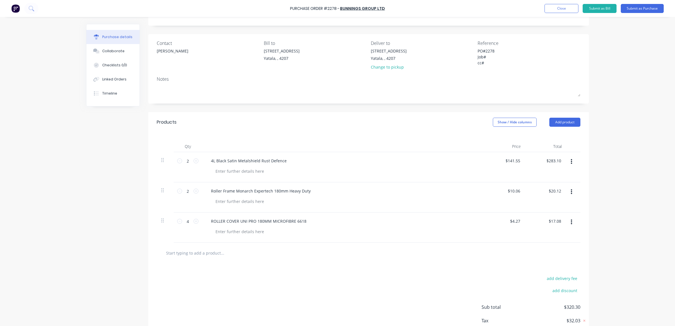
scroll to position [65, 0]
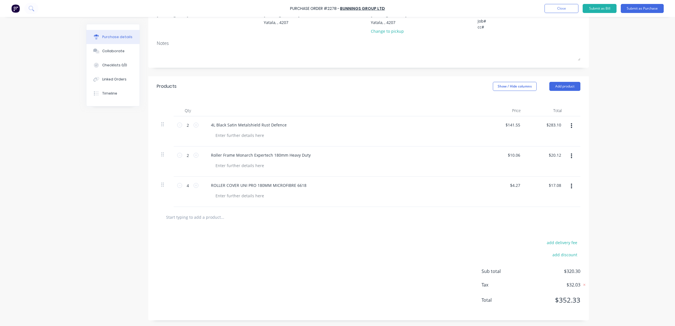
click at [578, 271] on div "add delivery fee add discount Sub total $320.30 Tax $32.03 Total $352.33" at bounding box center [368, 274] width 441 height 93
click at [578, 270] on span "$320.30" at bounding box center [552, 271] width 56 height 7
click at [576, 270] on span "$320.30" at bounding box center [552, 271] width 56 height 7
type textarea "x"
click at [558, 186] on input "17.08" at bounding box center [554, 185] width 15 height 8
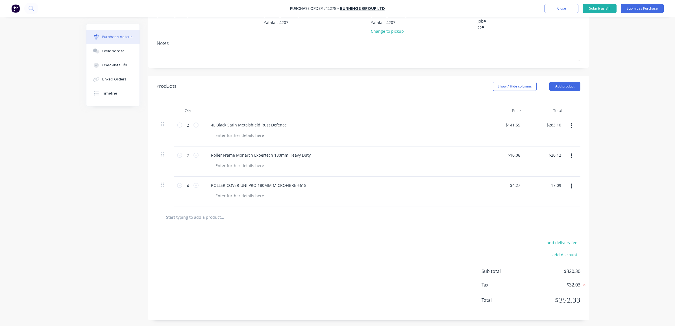
type input "17.09"
type textarea "x"
type input "$4.2725"
type input "$17.09"
click at [624, 192] on div "Purchase Order #2278 - Bunnings Group Ltd Add product Close Submit as Bill Subm…" at bounding box center [337, 163] width 675 height 326
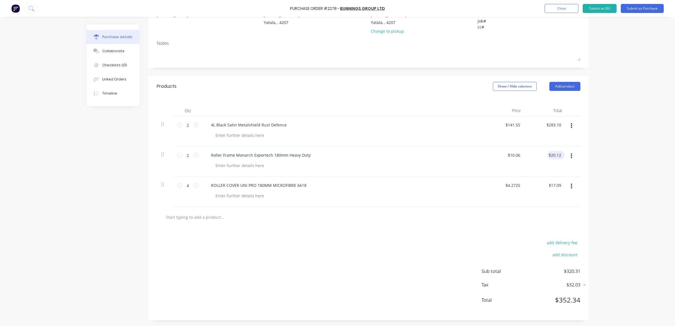
type textarea "x"
click at [557, 158] on input "20.12" at bounding box center [554, 155] width 15 height 8
type input "20.121"
type textarea "x"
type input "$20.12"
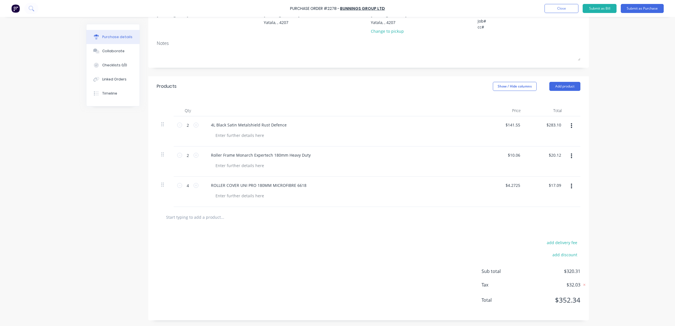
click at [616, 145] on div "Purchase Order #2278 - Bunnings Group Ltd Add product Close Submit as Bill Subm…" at bounding box center [337, 163] width 675 height 326
type textarea "x"
type input "20.12"
click at [558, 154] on input "20.12" at bounding box center [554, 155] width 15 height 8
type textarea "x"
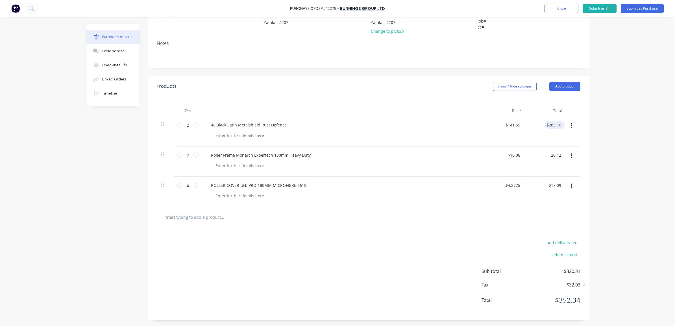
type input "283.10"
type input "$20.12"
click at [558, 122] on input "283.10" at bounding box center [554, 125] width 18 height 8
type input "283.11"
type textarea "x"
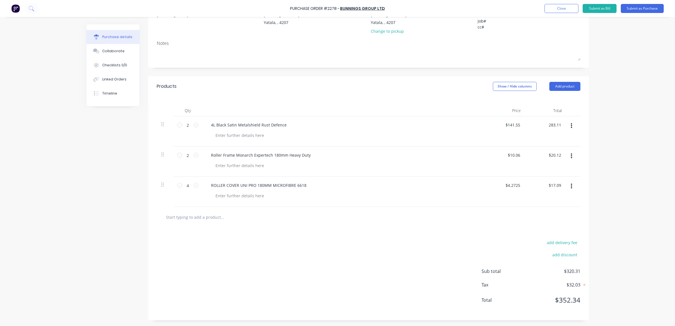
type input "$141.555"
type input "$283.11"
click at [597, 128] on div "Purchase Order #2278 - Bunnings Group Ltd Add product Close Submit as Bill Subm…" at bounding box center [337, 163] width 675 height 326
type textarea "x"
click at [555, 156] on input "20.12" at bounding box center [554, 155] width 15 height 8
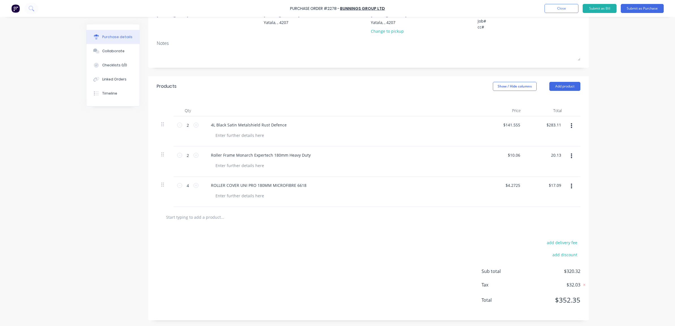
type input "20.13"
type textarea "x"
type input "$10.065"
type input "$20.13"
click at [597, 125] on div "Purchase Order #2278 - Bunnings Group Ltd Add product Close Submit as Bill Subm…" at bounding box center [337, 163] width 675 height 326
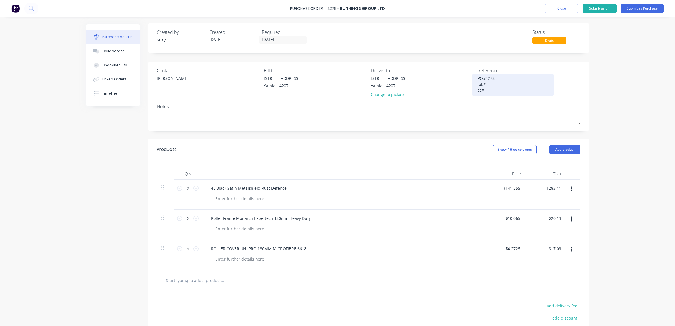
scroll to position [0, 0]
click at [491, 86] on textarea "PO#2278 Job# cc#" at bounding box center [513, 85] width 71 height 18
type textarea "x"
